Goal: Information Seeking & Learning: Learn about a topic

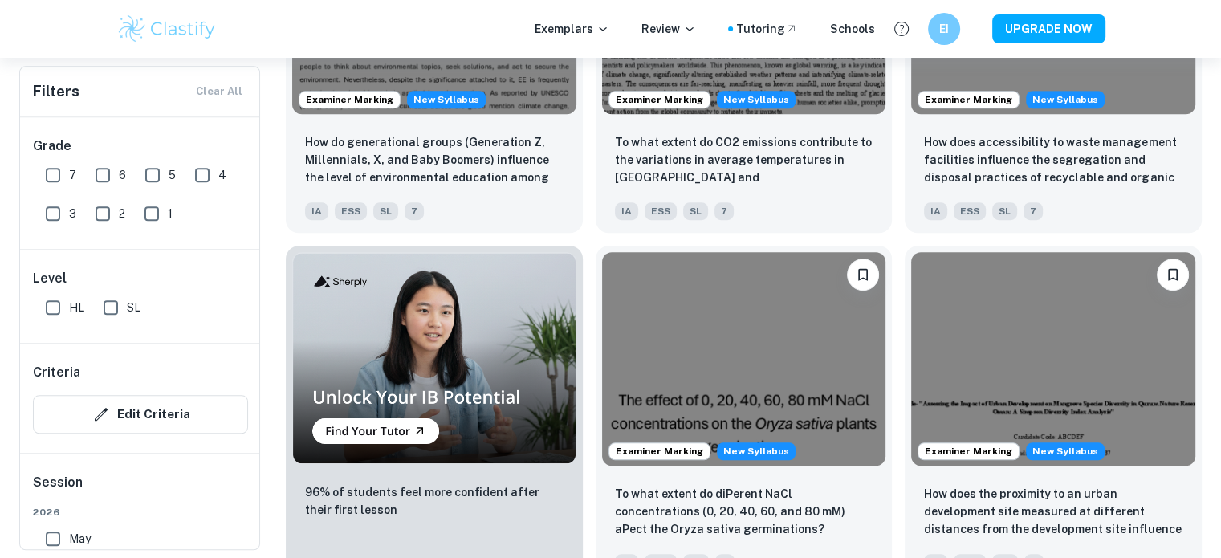
scroll to position [1097, 0]
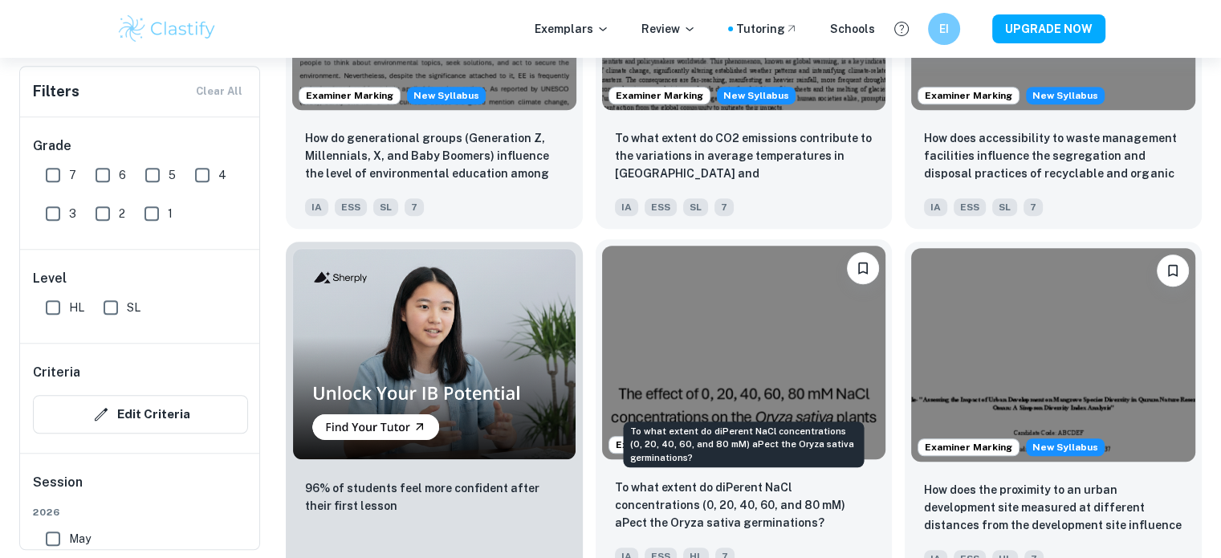
click at [736, 491] on p "To what extent do diPerent NaCl concentrations (0, 20, 40, 60, and 80 mM) aPect…" at bounding box center [744, 504] width 259 height 53
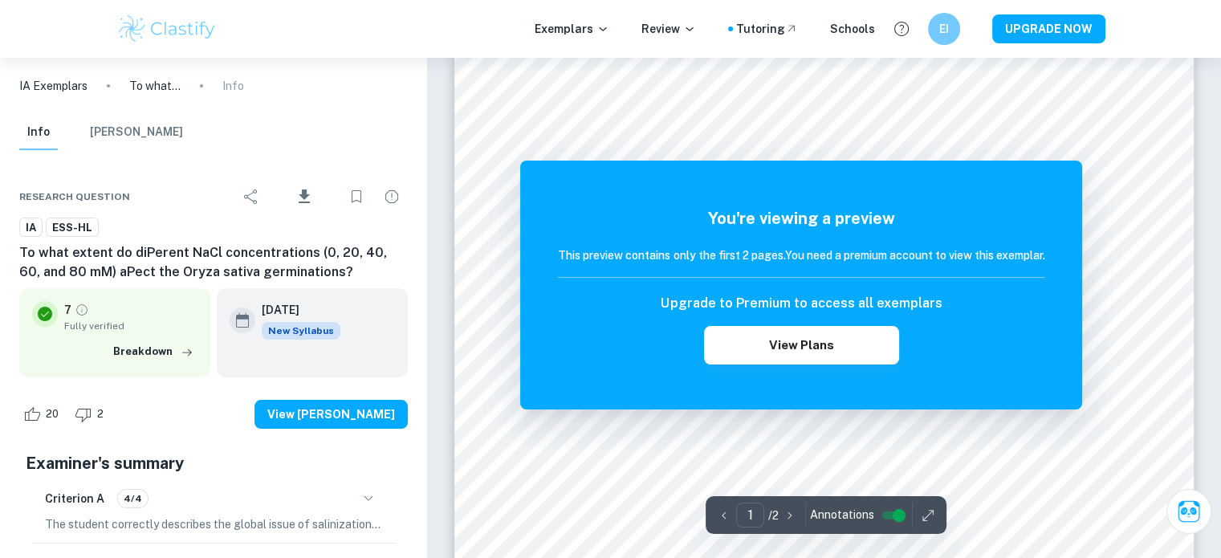
scroll to position [121, 0]
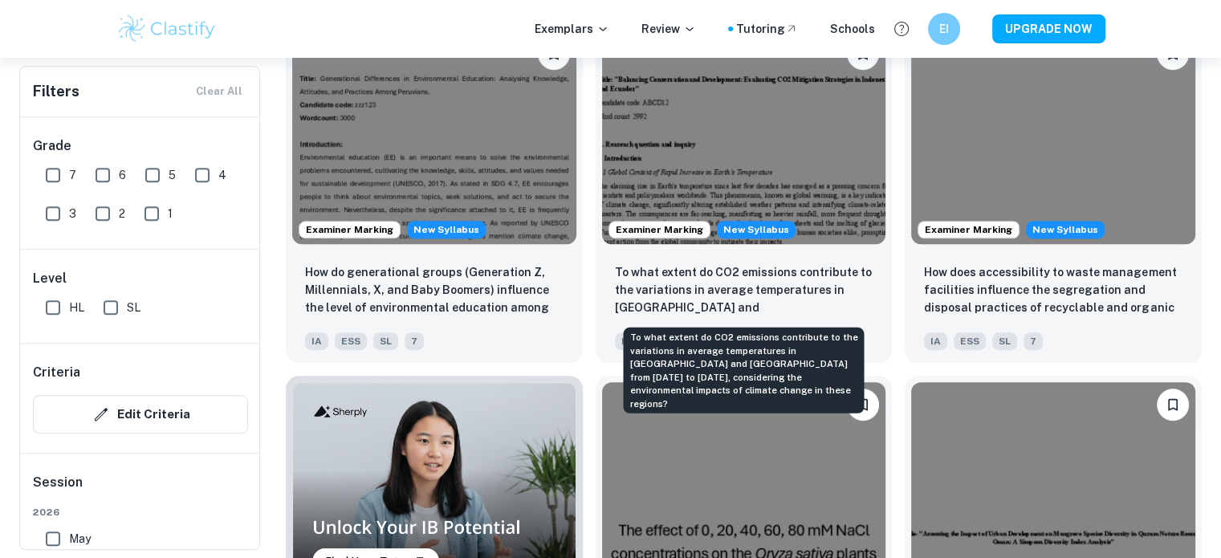
scroll to position [961, 0]
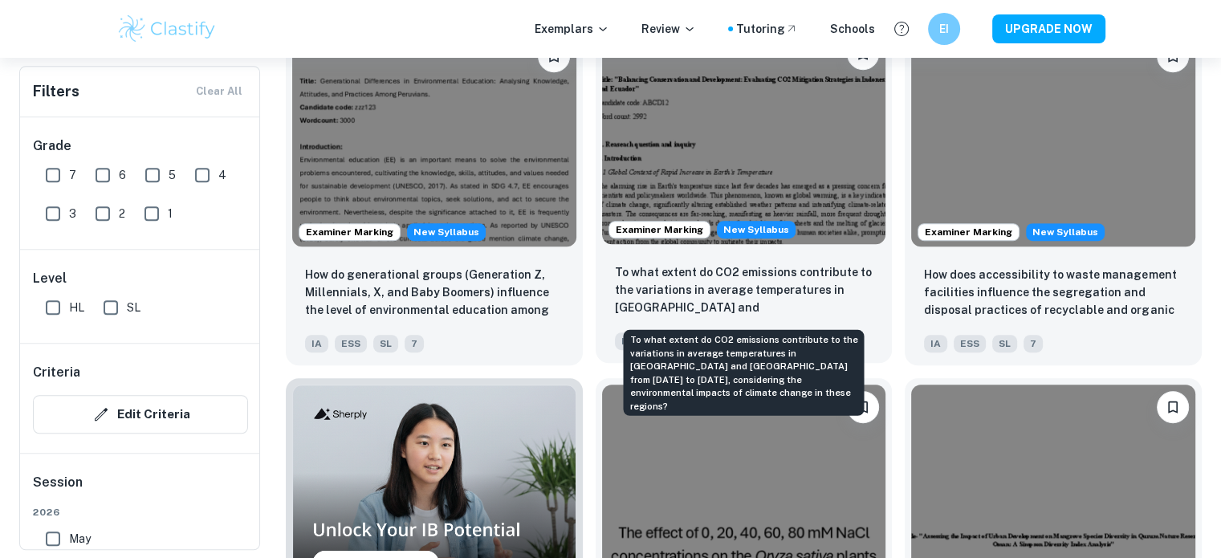
click at [700, 303] on p "To what extent do CO2 emissions contribute to the variations in average tempera…" at bounding box center [744, 290] width 259 height 55
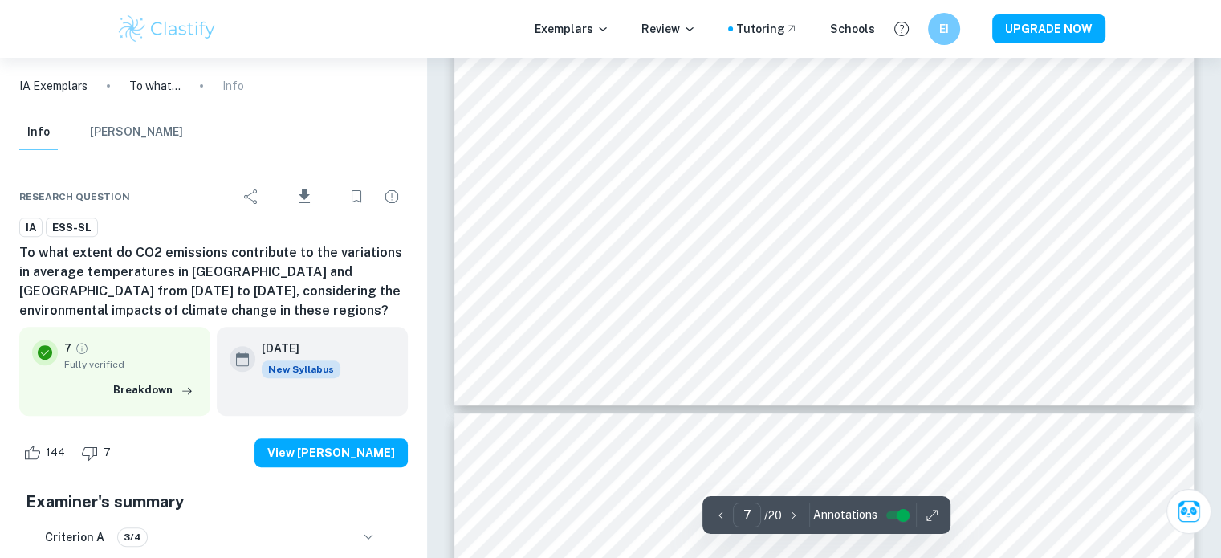
scroll to position [6638, 0]
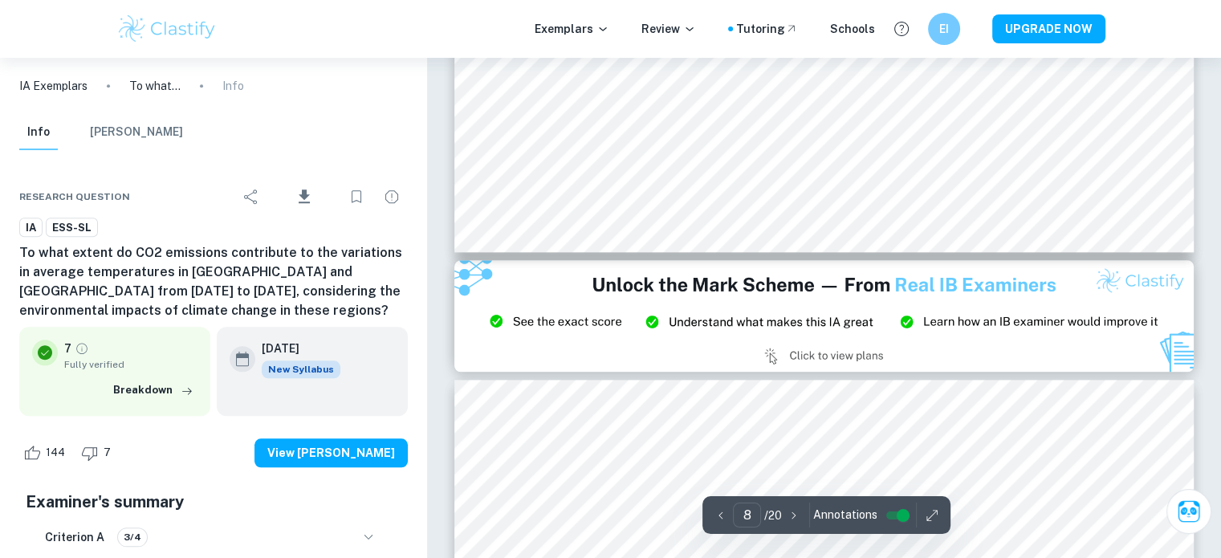
type input "9"
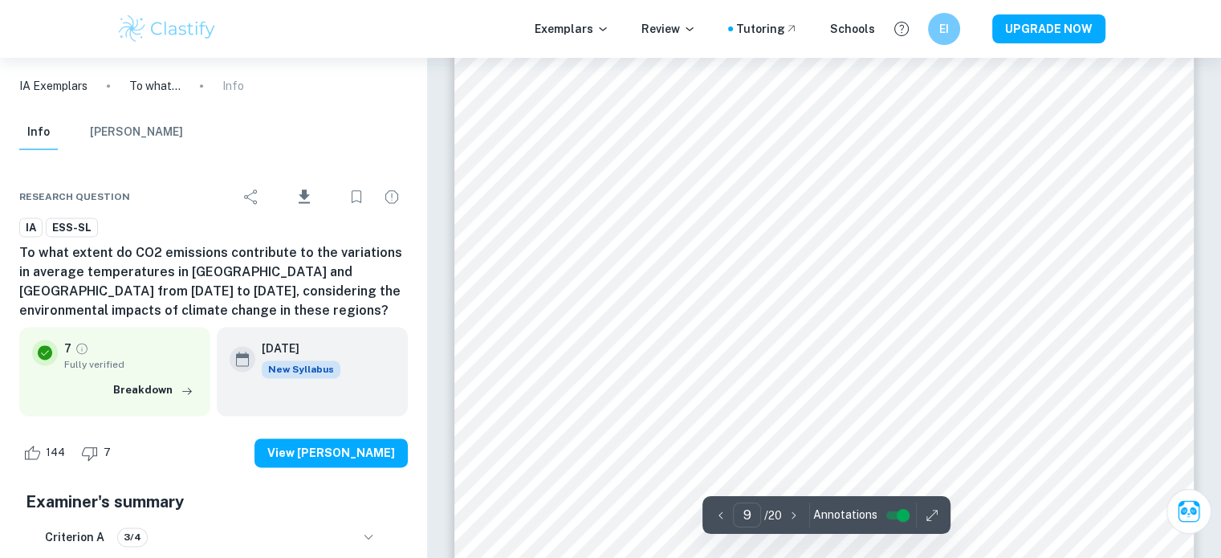
scroll to position [8193, 0]
